Goal: Task Accomplishment & Management: Use online tool/utility

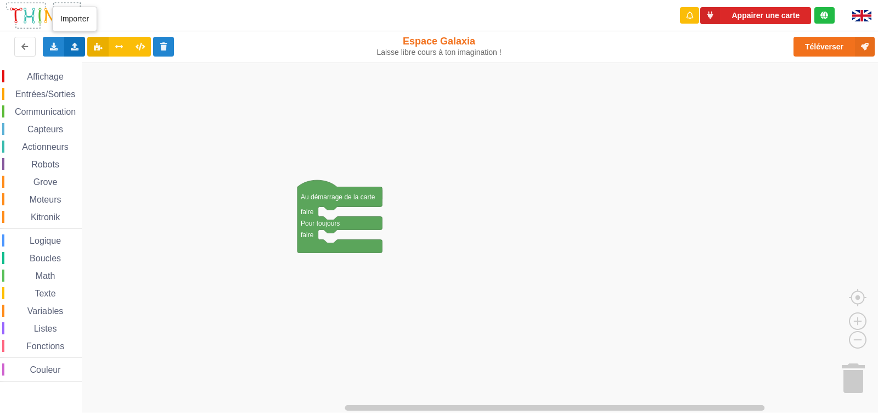
click at [75, 48] on icon at bounding box center [74, 46] width 9 height 7
click at [146, 68] on span "Importer un assemblage de blocs" at bounding box center [151, 67] width 114 height 9
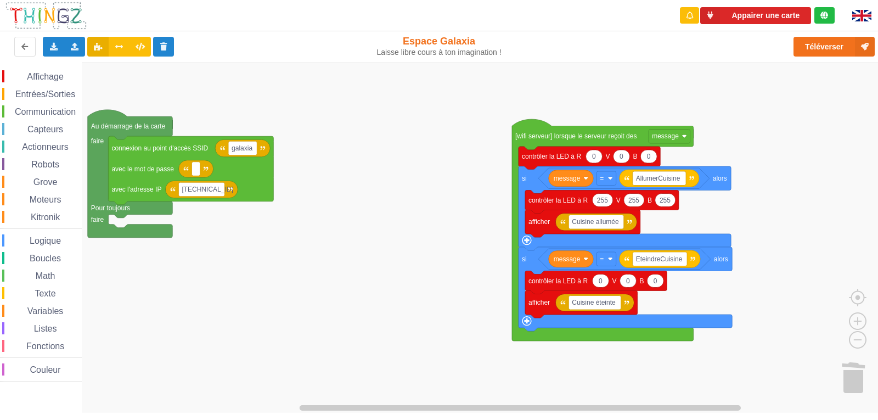
click at [363, 121] on div "Affichage Entrées/Sorties Communication Capteurs Actionneurs Robots Grove Moteu…" at bounding box center [443, 238] width 886 height 350
click at [76, 52] on div "Importer un assemblage de blocs Importer du code Python" at bounding box center [74, 47] width 21 height 20
click at [156, 71] on div "Importer un assemblage de blocs" at bounding box center [144, 67] width 147 height 20
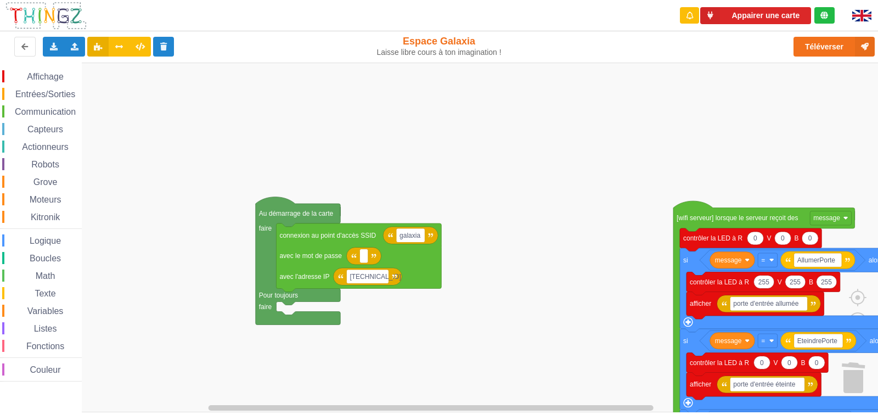
click at [381, 153] on div "Affichage Entrées/Sorties Communication Capteurs Actionneurs Robots Grove Moteu…" at bounding box center [443, 238] width 886 height 350
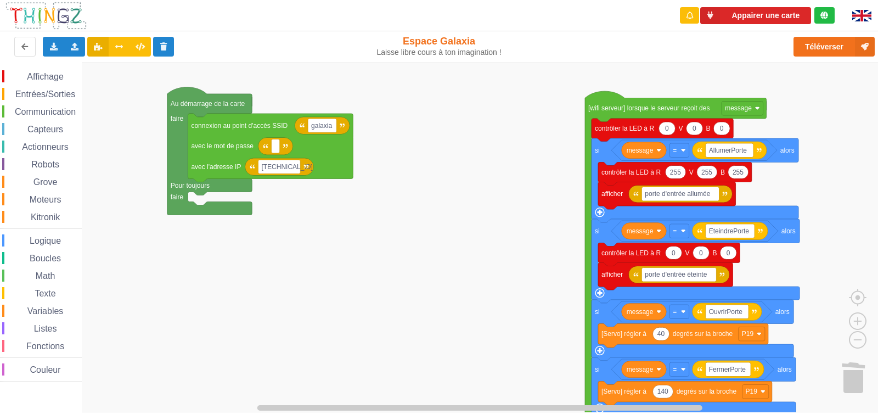
click at [400, 142] on div "Affichage Entrées/Sorties Communication Capteurs Actionneurs Robots Grove Moteu…" at bounding box center [443, 238] width 886 height 350
click at [567, 20] on button "Appairer une carte" at bounding box center [755, 15] width 111 height 17
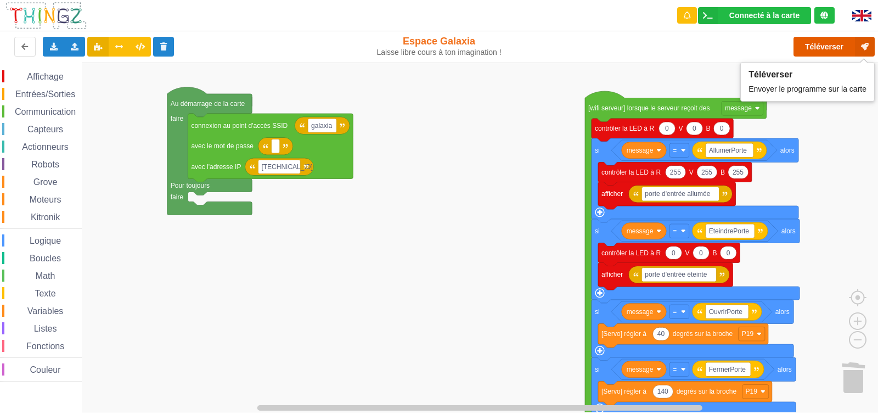
click at [567, 50] on button "Téléverser" at bounding box center [834, 47] width 81 height 20
